Goal: Information Seeking & Learning: Learn about a topic

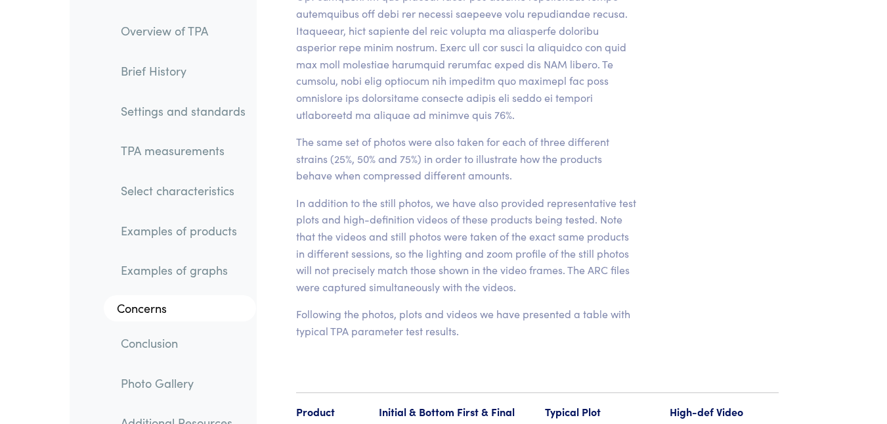
scroll to position [15371, 0]
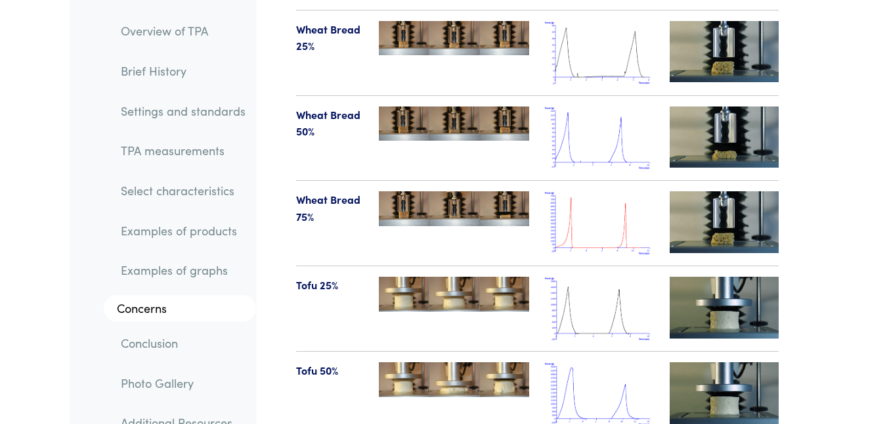
drag, startPoint x: 891, startPoint y: 16, endPoint x: 897, endPoint y: 214, distance: 198.4
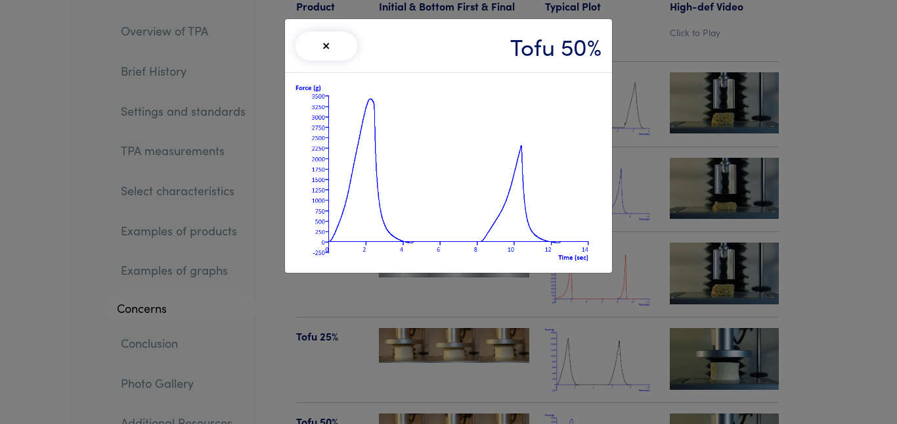
drag, startPoint x: 499, startPoint y: 177, endPoint x: 438, endPoint y: 119, distance: 84.1
click at [326, 47] on button "×" at bounding box center [327, 46] width 62 height 29
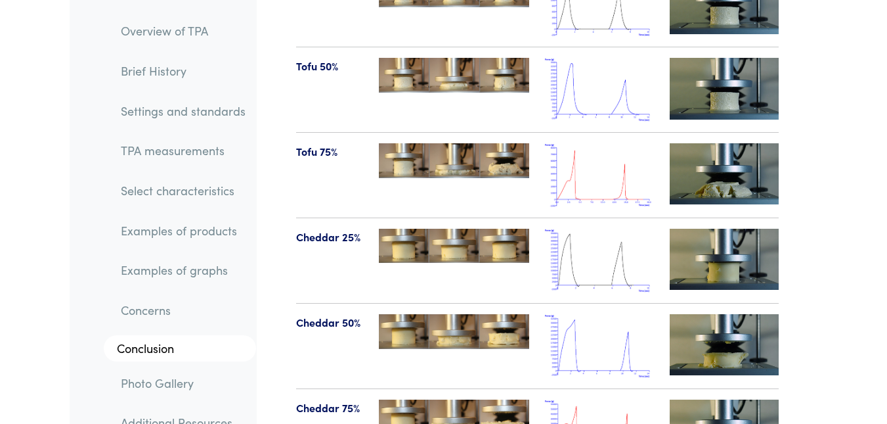
scroll to position [15776, 0]
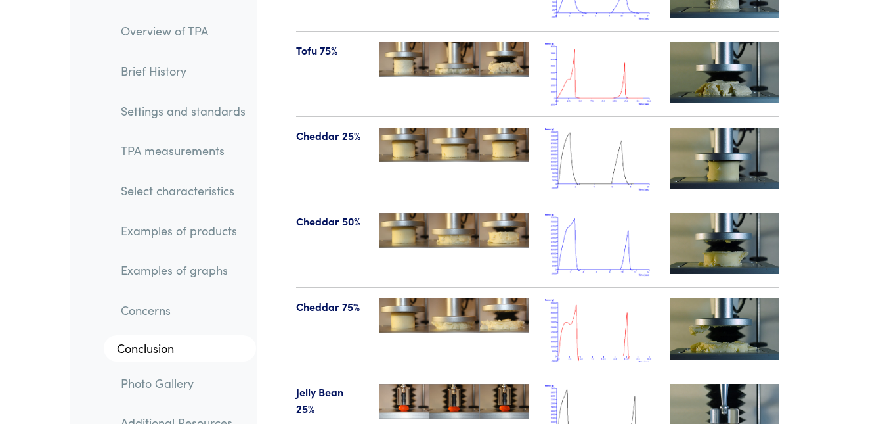
click at [623, 213] on img at bounding box center [599, 245] width 109 height 64
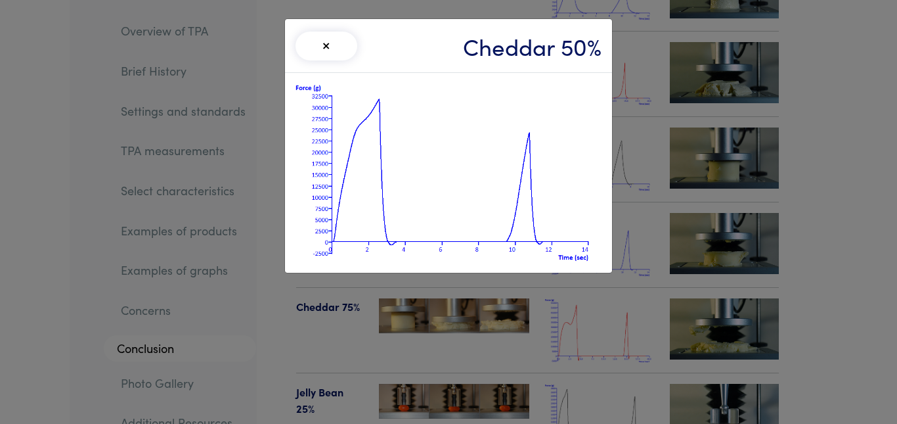
click at [336, 51] on button "×" at bounding box center [327, 46] width 62 height 29
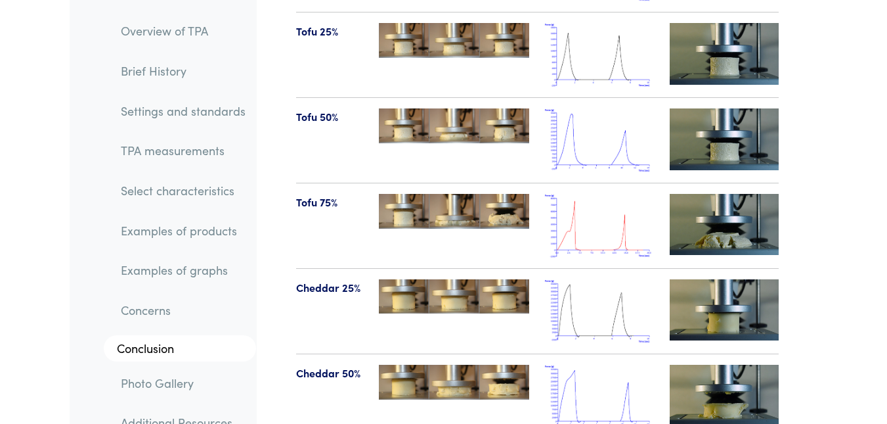
scroll to position [15320, 0]
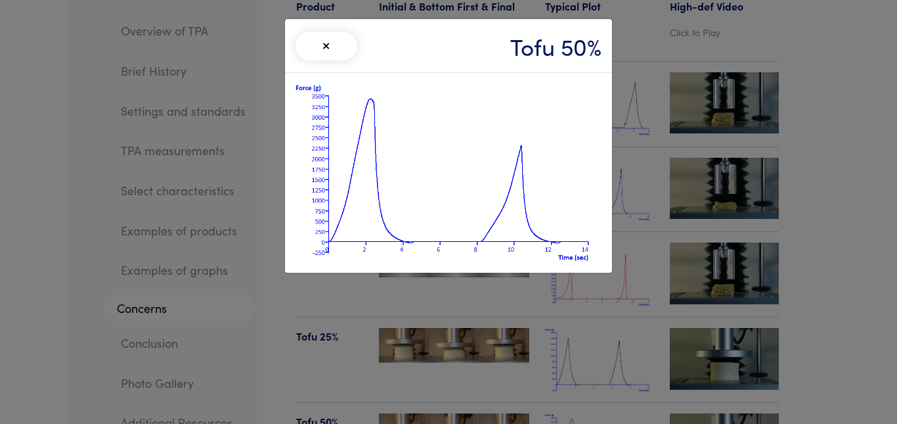
click at [776, 197] on div "× Tofu 50%" at bounding box center [448, 212] width 897 height 424
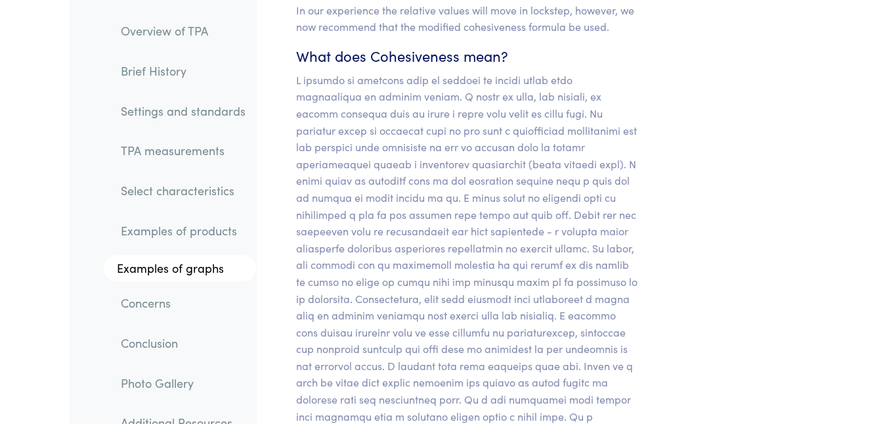
scroll to position [12707, 0]
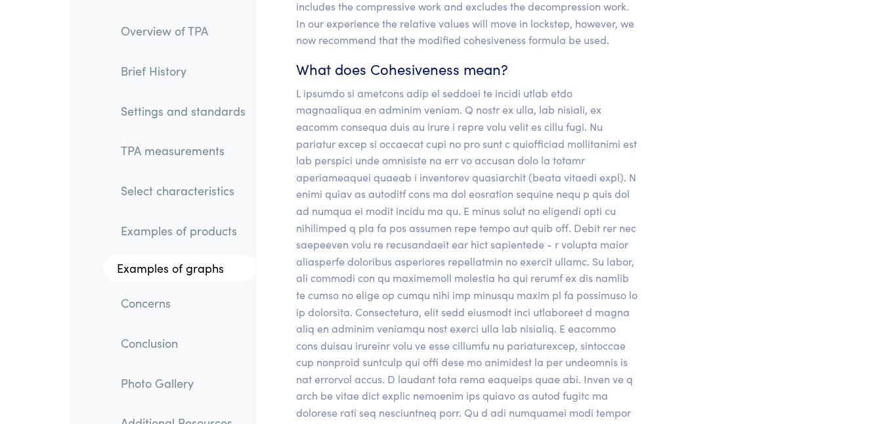
click at [633, 381] on p at bounding box center [467, 295] width 342 height 420
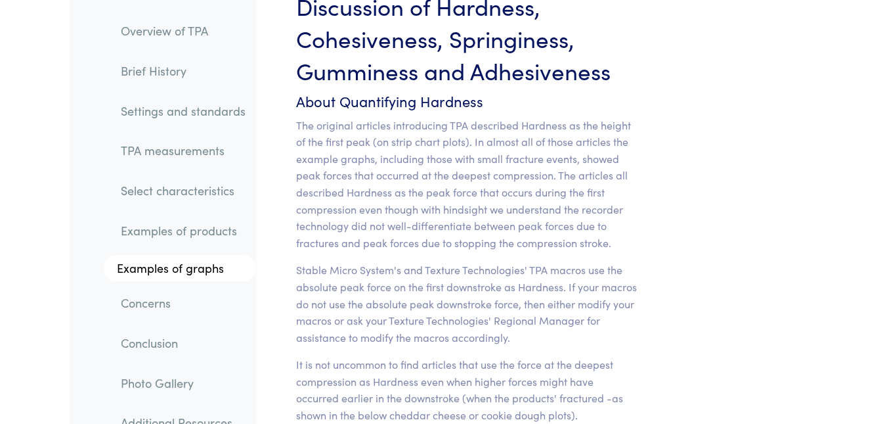
scroll to position [11534, 0]
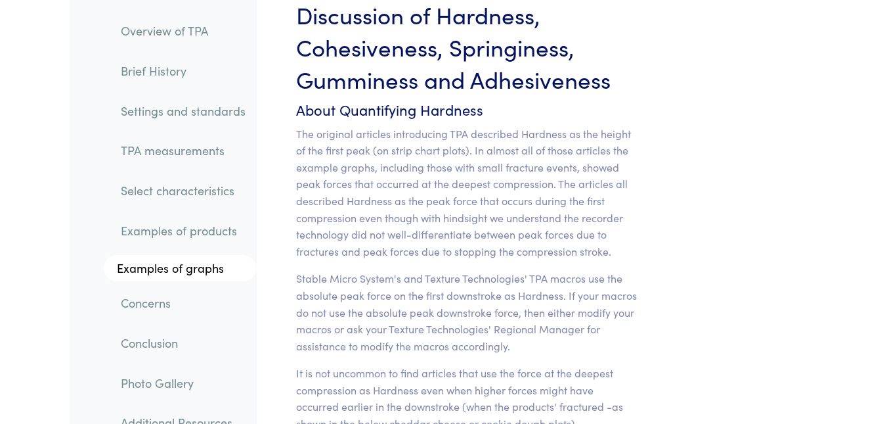
click at [184, 150] on link "TPA measurements" at bounding box center [183, 150] width 146 height 30
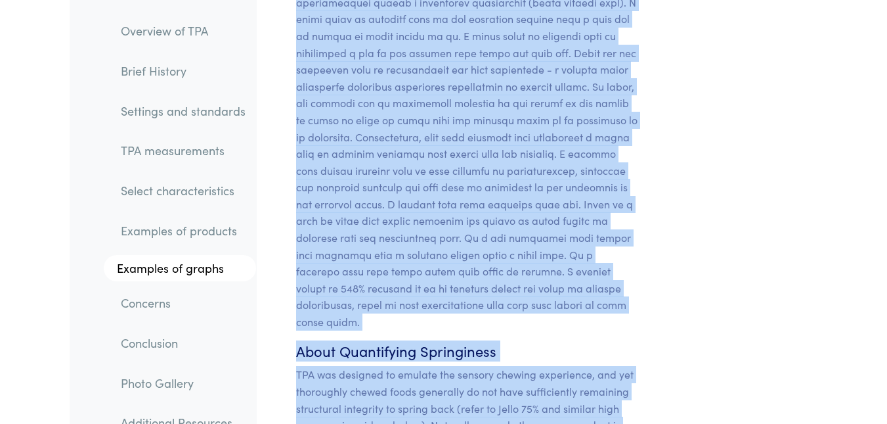
scroll to position [12914, 0]
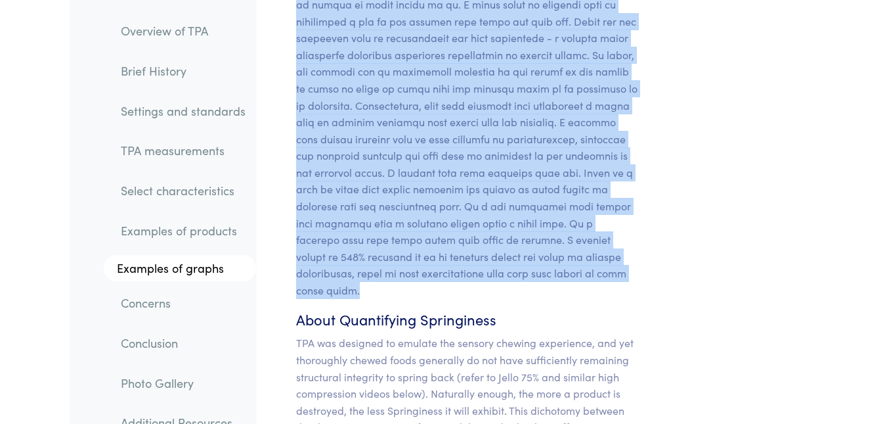
drag, startPoint x: 299, startPoint y: 60, endPoint x: 470, endPoint y: 167, distance: 202.1
click at [470, 167] on section "Chapter V Discussion of Hardness, Cohesiveness, Springiness, Gumminess and Adhe…" at bounding box center [467, 99] width 405 height 3089
copy section "About Quantifying Cohesiveness The original TPA publication in [DATE] used defi…"
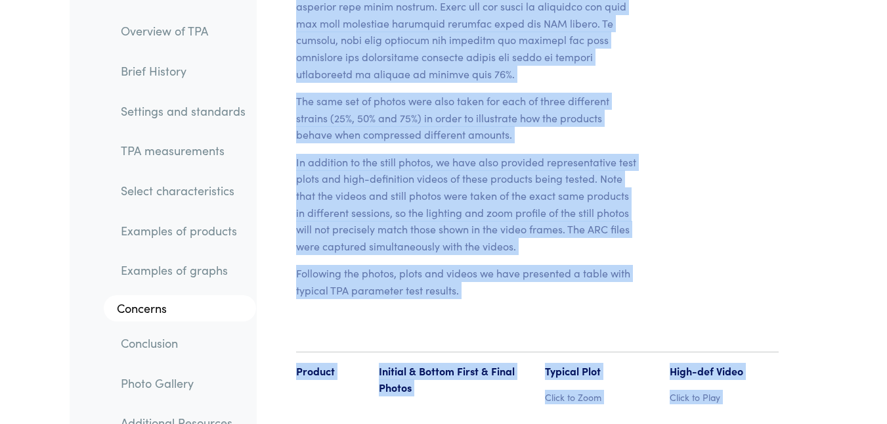
scroll to position [15018, 0]
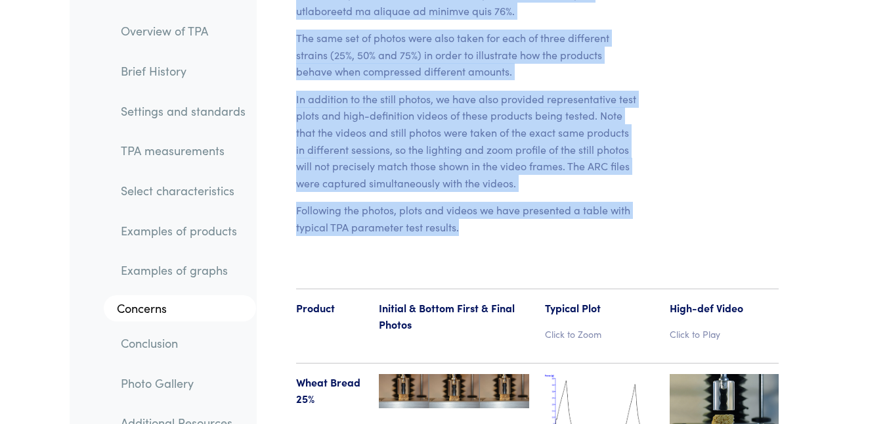
drag, startPoint x: 298, startPoint y: 26, endPoint x: 466, endPoint y: 104, distance: 185.4
copy section "Examples of Products Tested Using Texture Profile Analysis To demonstrate the T…"
